Goal: Task Accomplishment & Management: Use online tool/utility

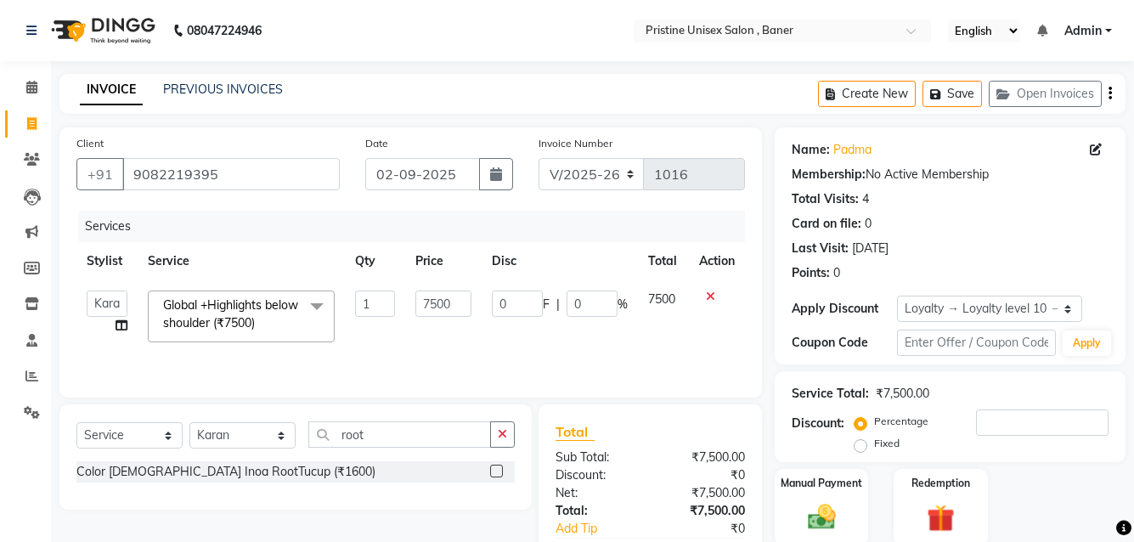
select select "6610"
select select "51203"
select select "service"
select select "51203"
select select "1: Object"
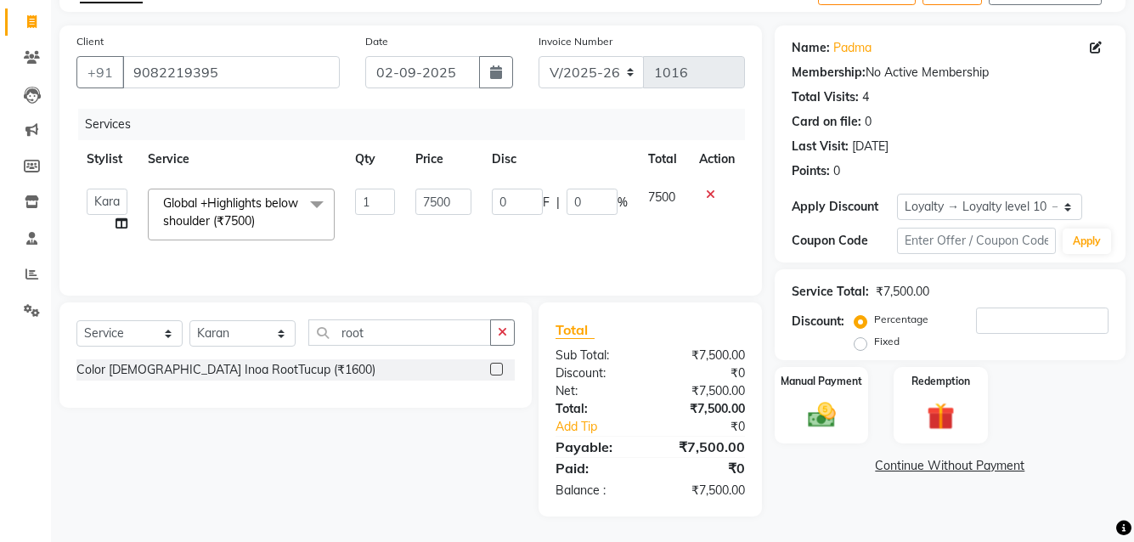
scroll to position [102, 0]
click at [28, 279] on icon at bounding box center [31, 274] width 13 height 13
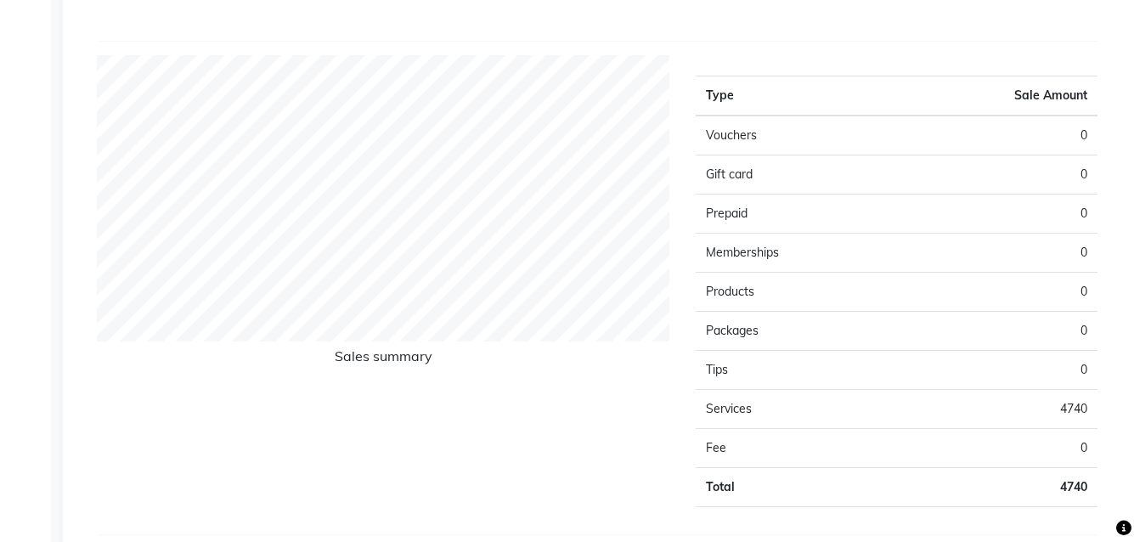
scroll to position [679, 0]
